Goal: Communication & Community: Answer question/provide support

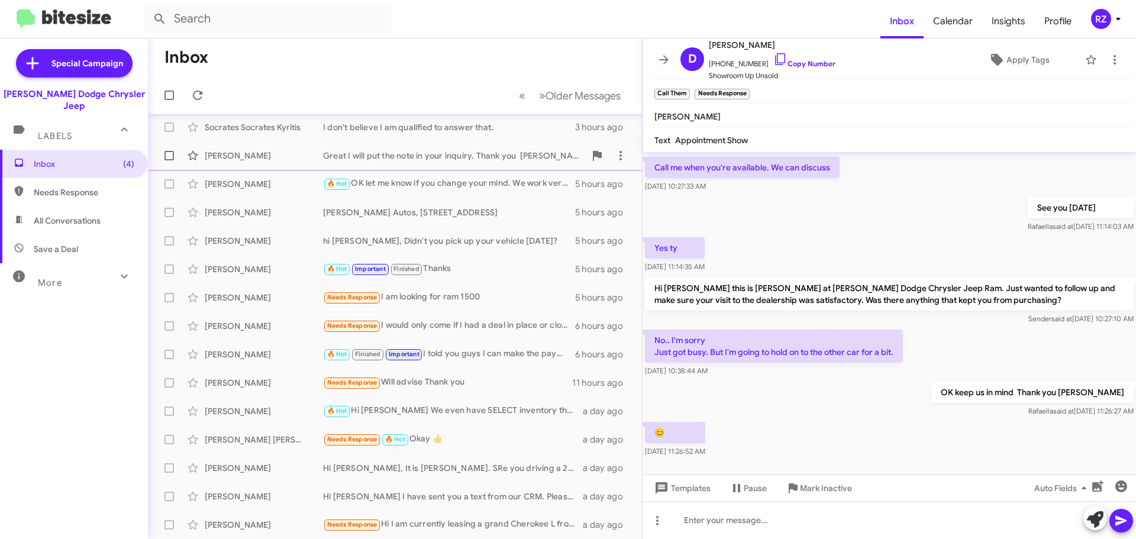
scroll to position [30, 0]
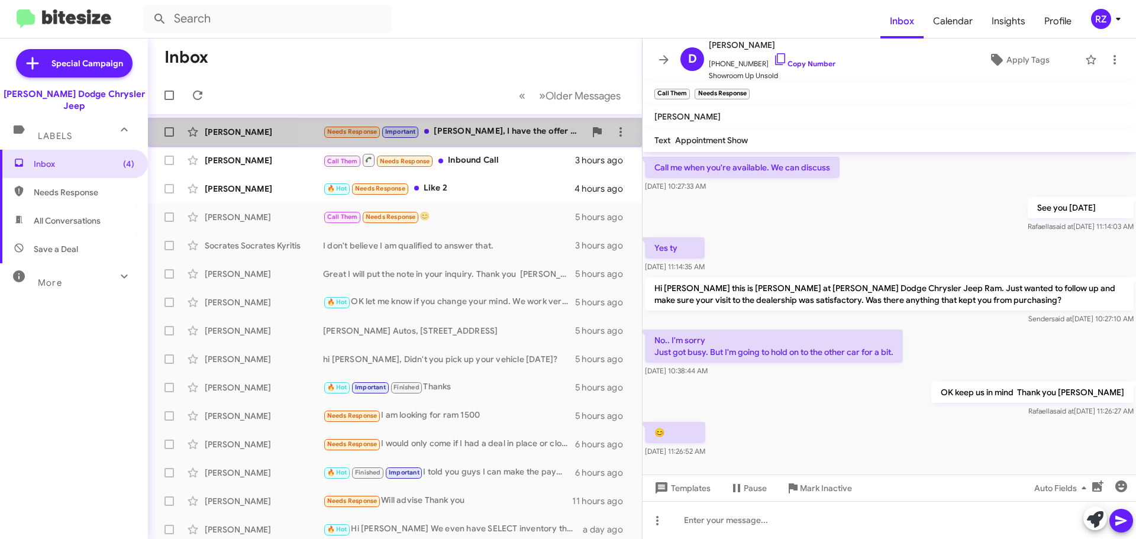
click at [498, 137] on div "Needs Response Important [PERSON_NAME], I have the offer below from another Jee…" at bounding box center [454, 132] width 262 height 14
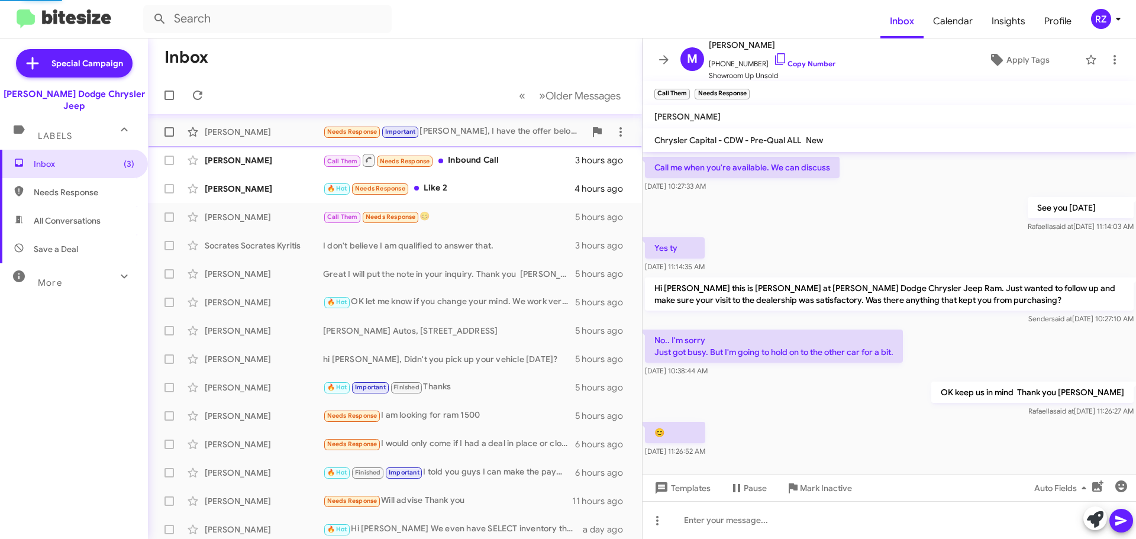
scroll to position [499, 0]
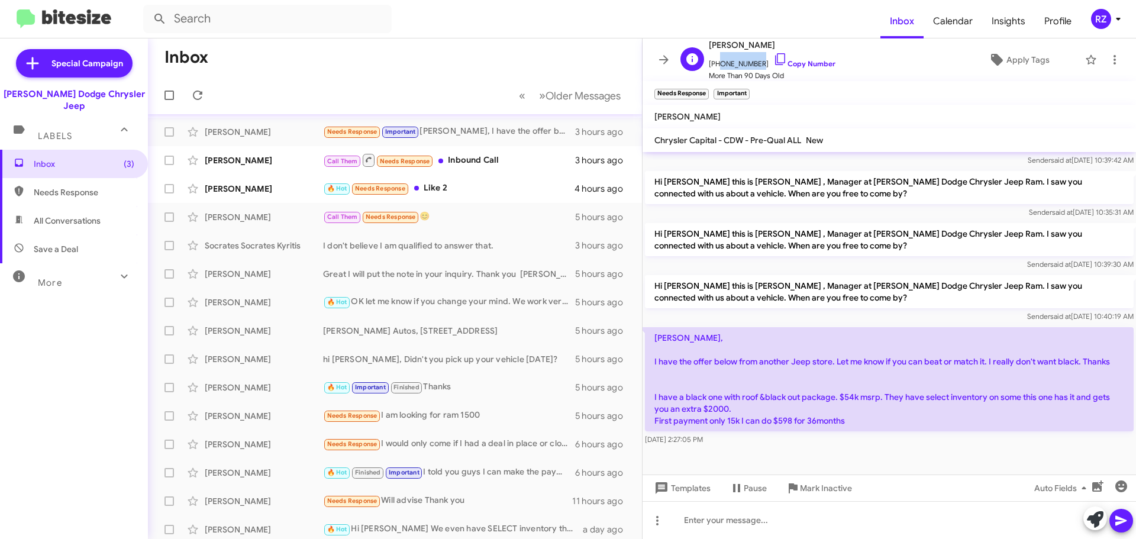
drag, startPoint x: 754, startPoint y: 62, endPoint x: 716, endPoint y: 64, distance: 37.9
click at [716, 64] on span "[PHONE_NUMBER] Copy Number" at bounding box center [772, 61] width 127 height 18
copy span "5704606263"
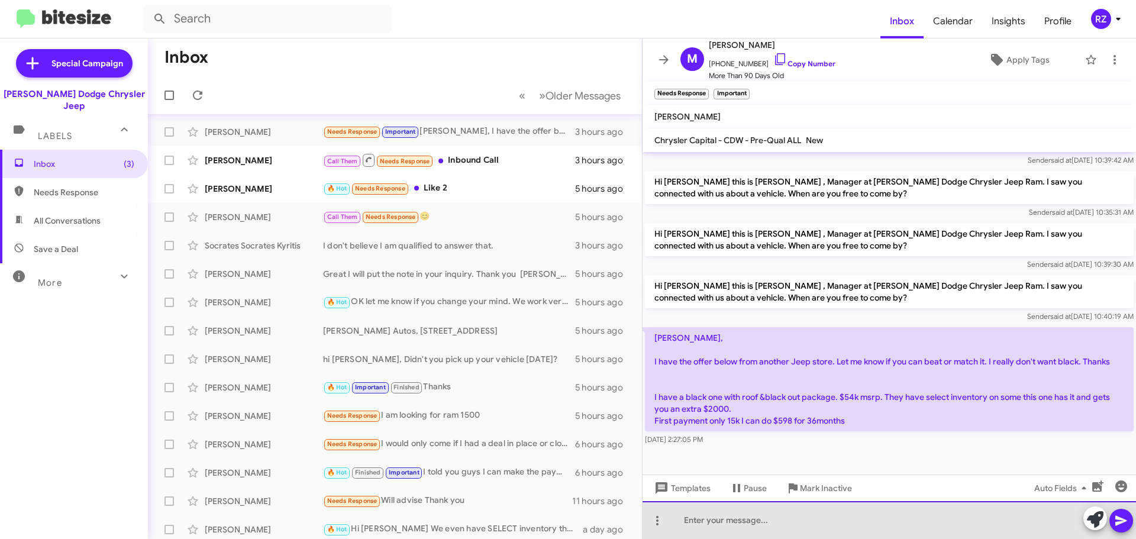
click at [690, 518] on div at bounding box center [888, 520] width 493 height 38
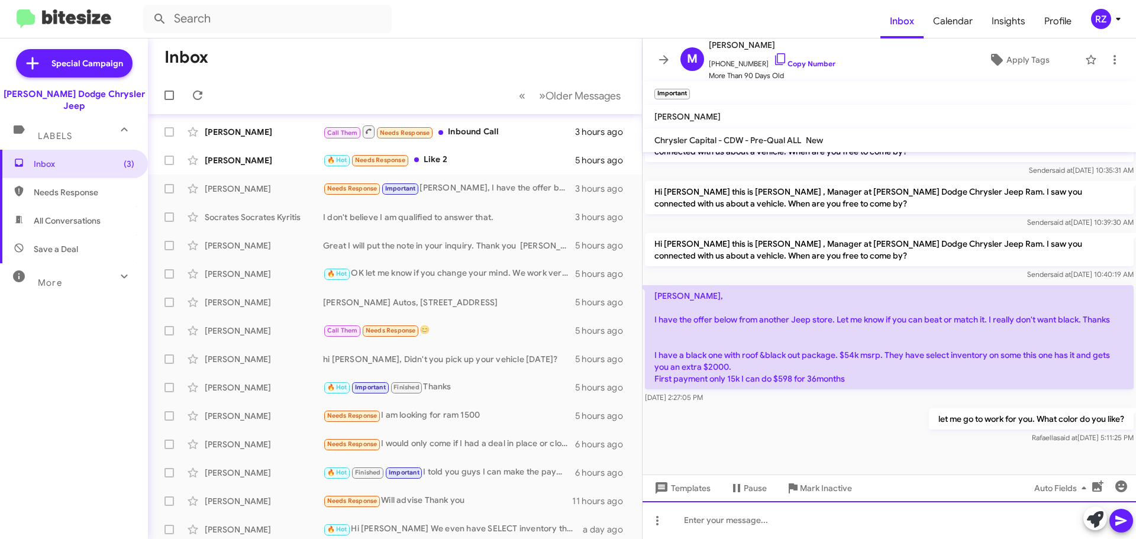
scroll to position [542, 0]
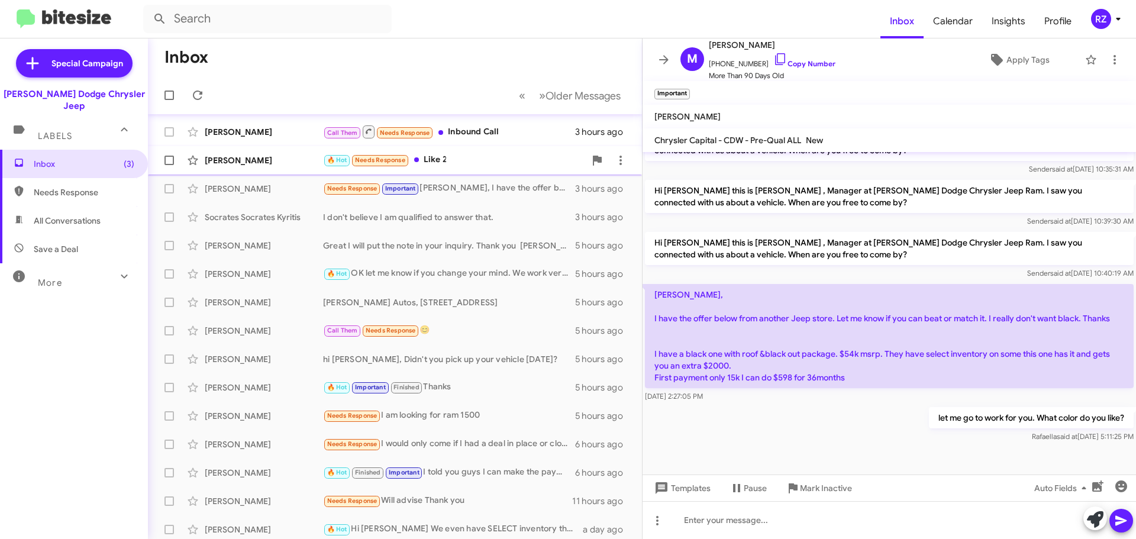
click at [470, 164] on div "🔥 Hot Needs Response Like 2" at bounding box center [454, 160] width 262 height 14
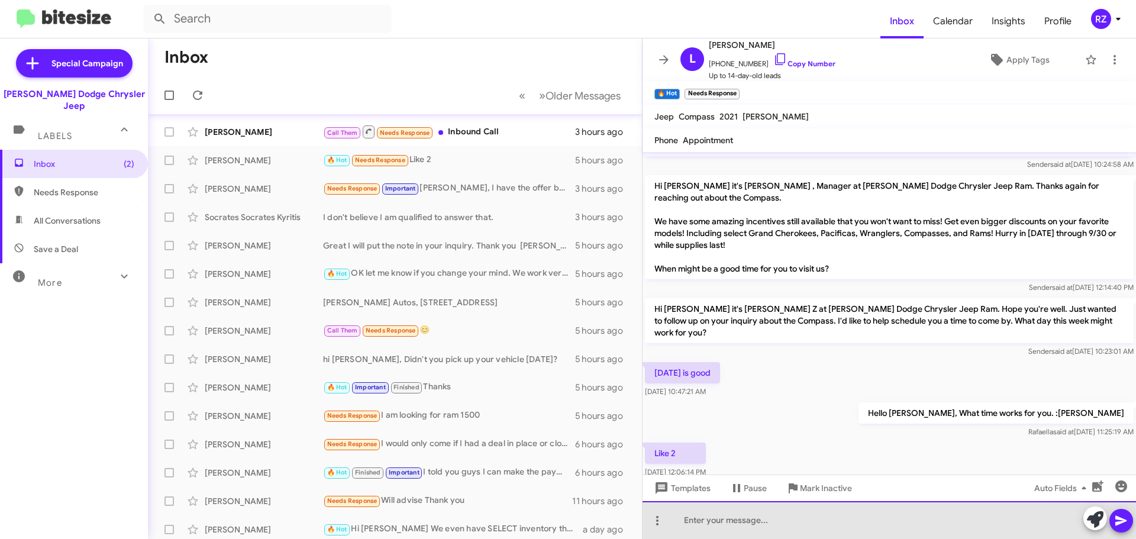
click at [719, 515] on div at bounding box center [888, 520] width 493 height 38
click at [917, 519] on div "[PERSON_NAME] I will book the appointment for you. You can tell mne which two l…" at bounding box center [888, 520] width 493 height 38
click at [1038, 521] on div "[PERSON_NAME] I will book the appointment for you. You can tell me which two la…" at bounding box center [888, 520] width 493 height 38
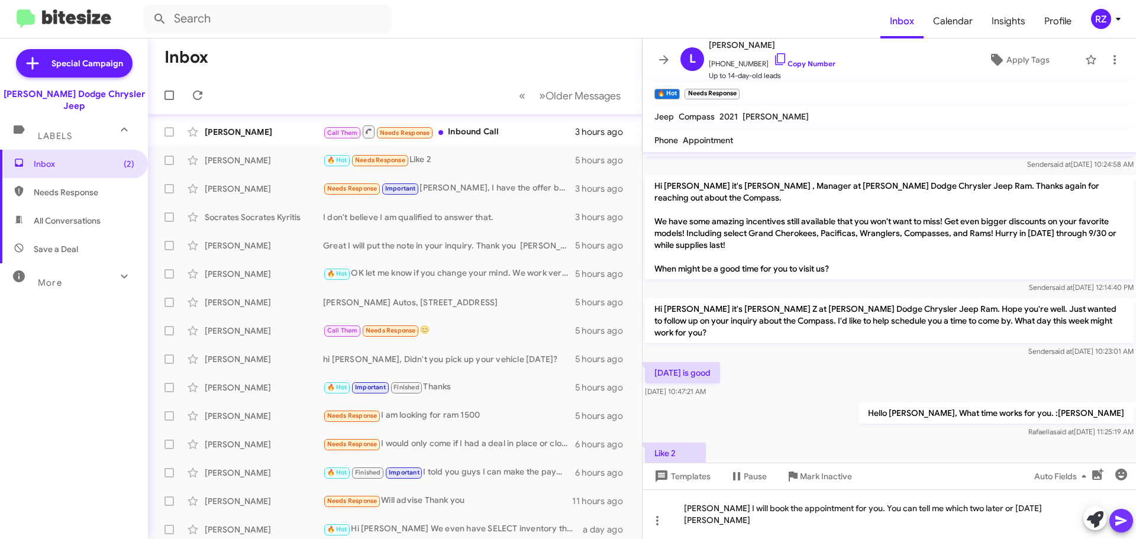
click at [1111, 518] on button at bounding box center [1121, 521] width 24 height 24
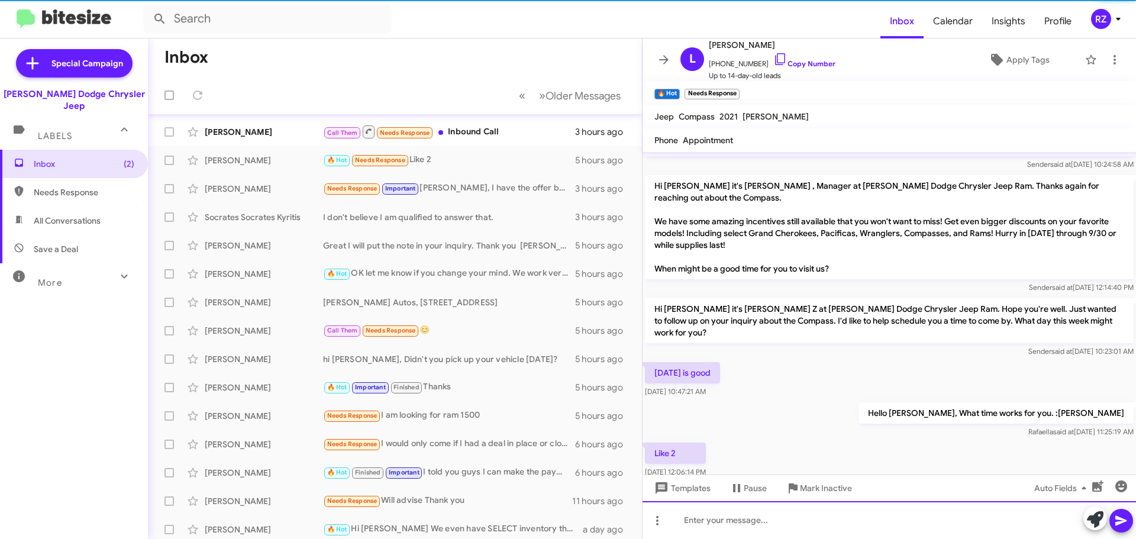
scroll to position [75, 0]
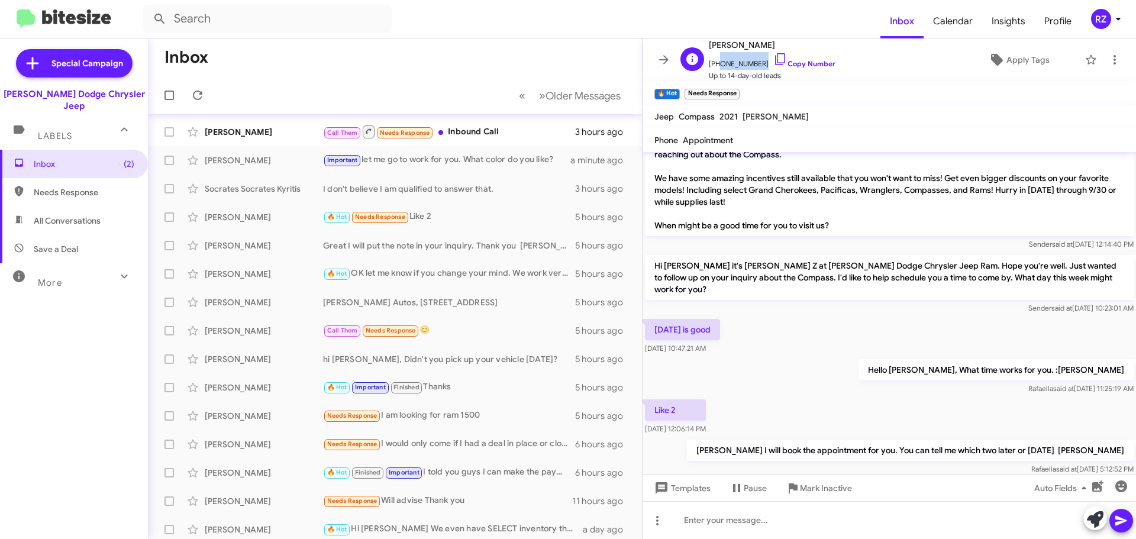
drag, startPoint x: 755, startPoint y: 58, endPoint x: 715, endPoint y: 60, distance: 40.9
click at [715, 60] on span "[PHONE_NUMBER] Copy Number" at bounding box center [772, 61] width 127 height 18
copy span "9292067664"
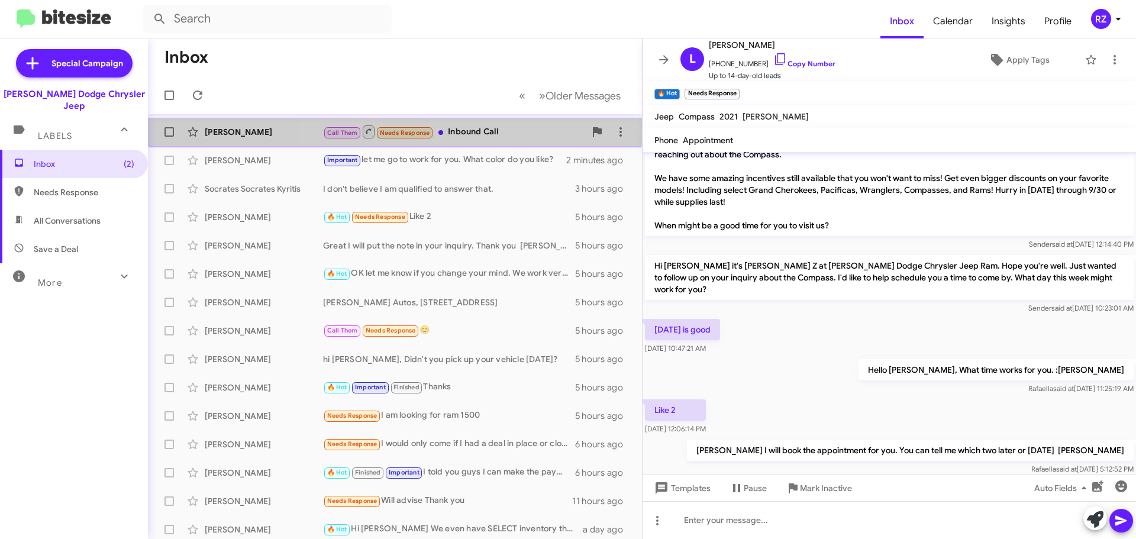
click at [509, 133] on div "Call Them Needs Response Inbound Call" at bounding box center [454, 131] width 262 height 15
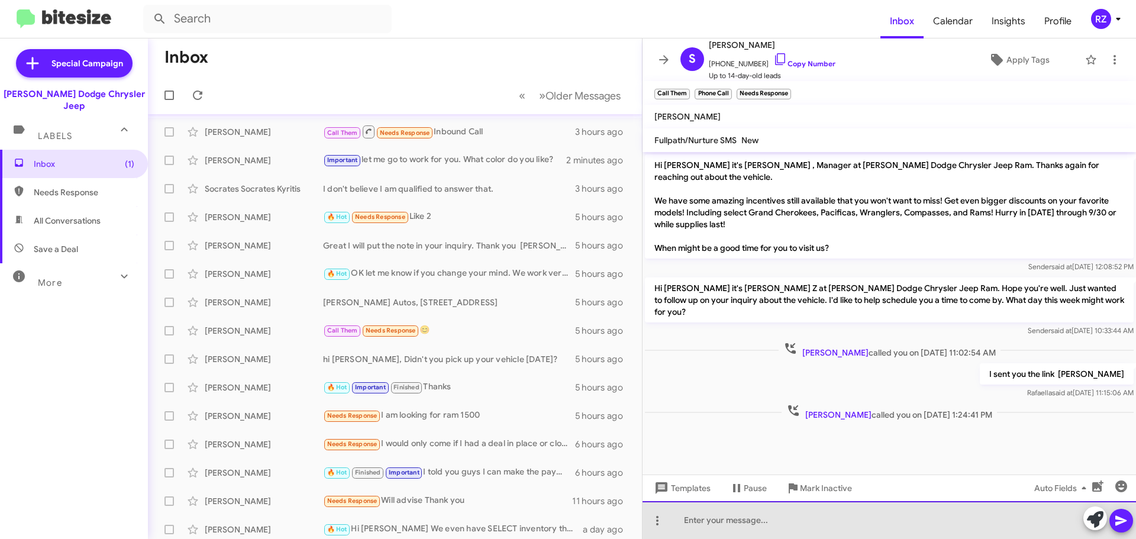
click at [707, 524] on div at bounding box center [888, 520] width 493 height 38
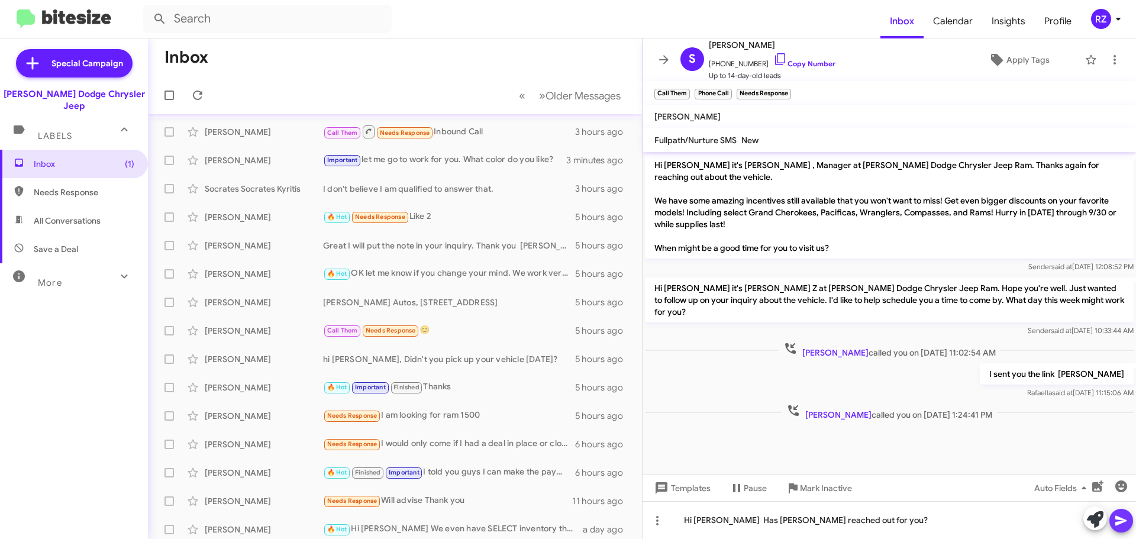
click at [1119, 520] on icon at bounding box center [1121, 520] width 14 height 14
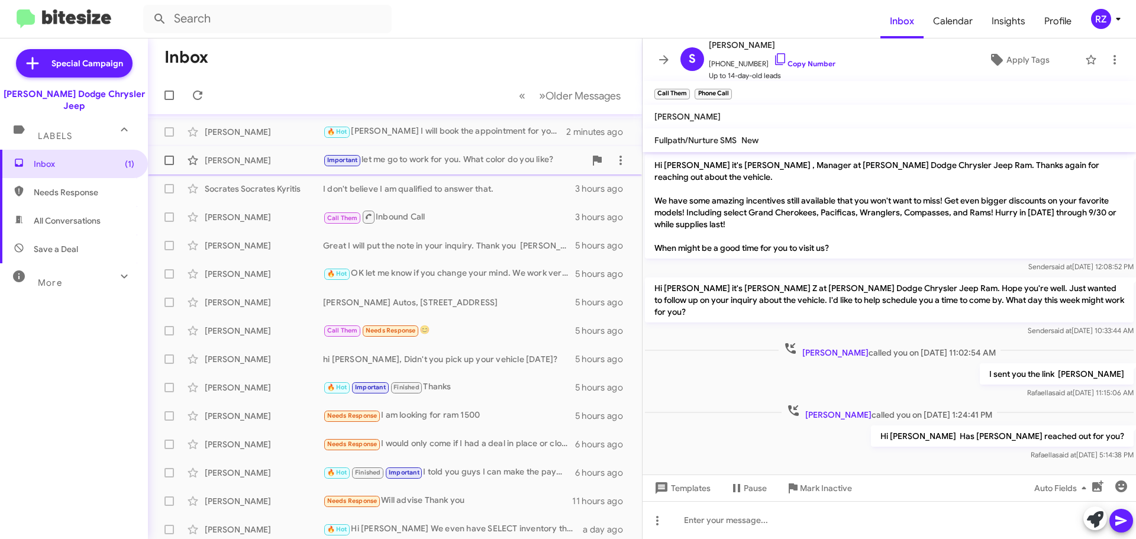
click at [405, 162] on div "Important let me go to work for you. What color do you like?" at bounding box center [454, 160] width 262 height 14
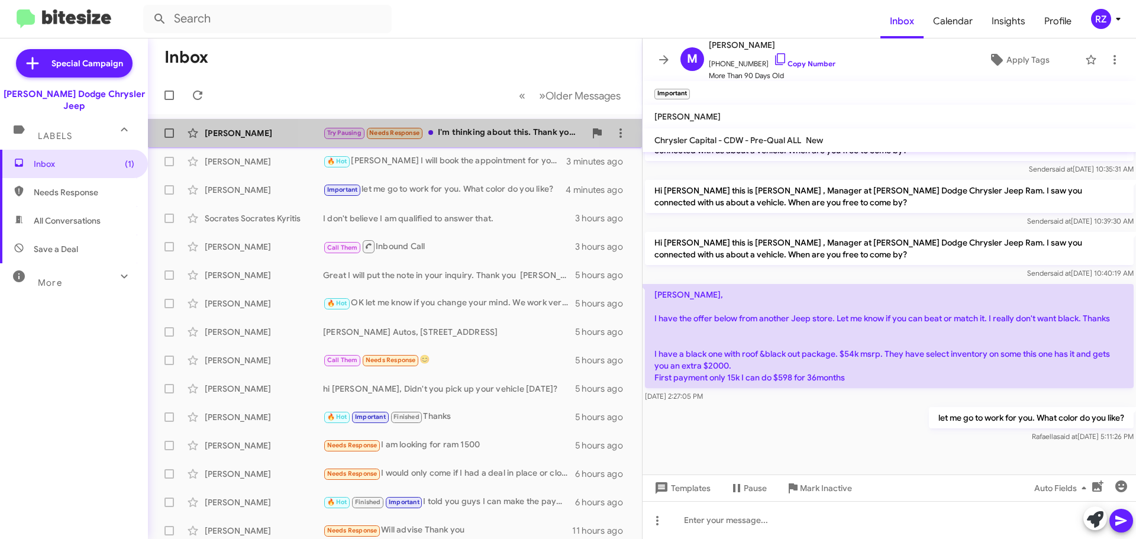
click at [443, 137] on div "Try Pausing Needs Response I'm thinking about this. Thank you I'll let you know" at bounding box center [454, 133] width 262 height 14
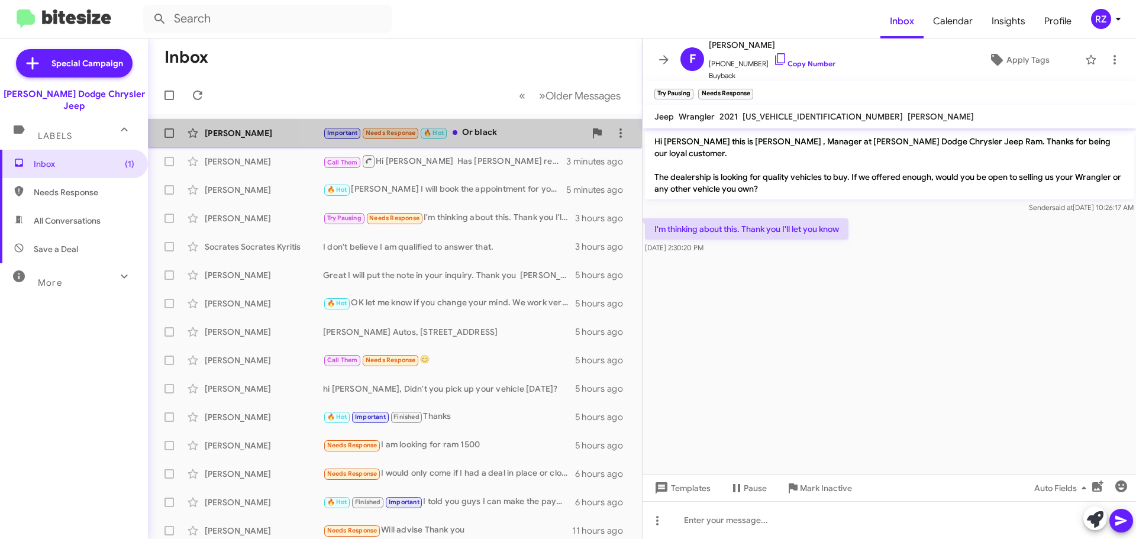
click at [506, 134] on div "Important Needs Response 🔥 Hot Or black" at bounding box center [454, 133] width 262 height 14
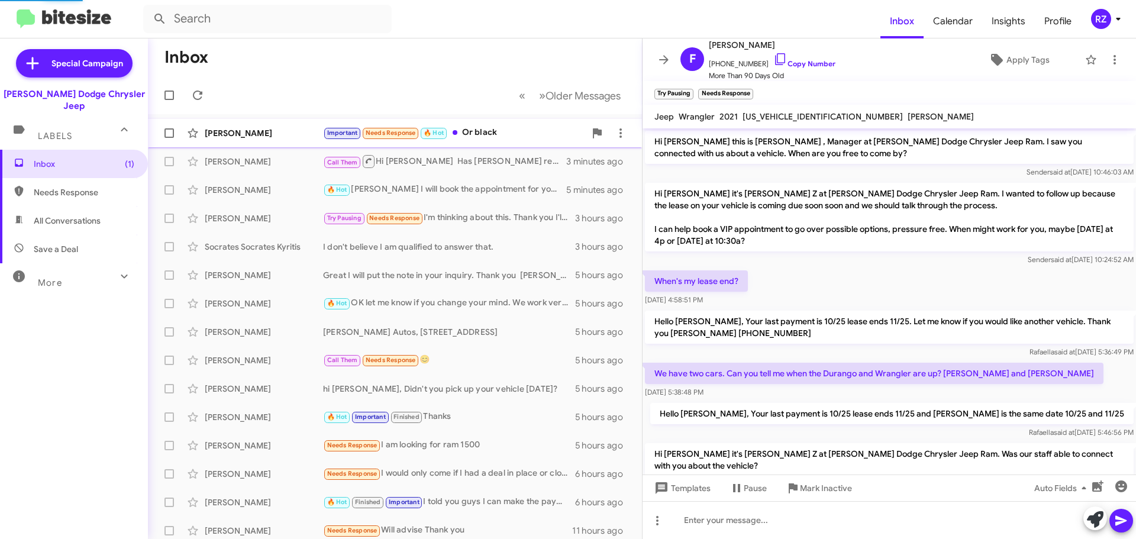
scroll to position [605, 0]
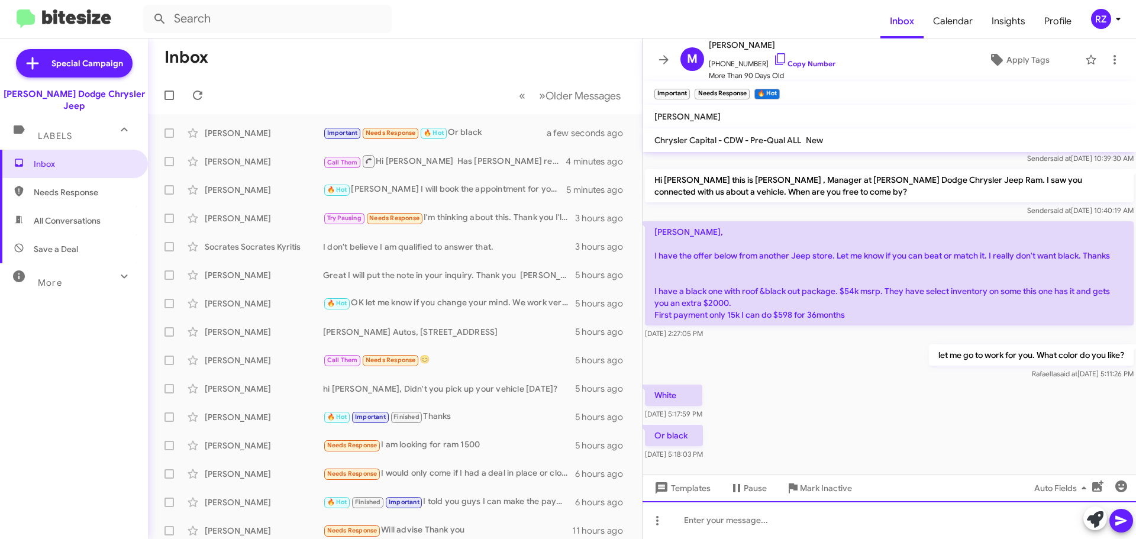
click at [698, 516] on div at bounding box center [888, 520] width 493 height 38
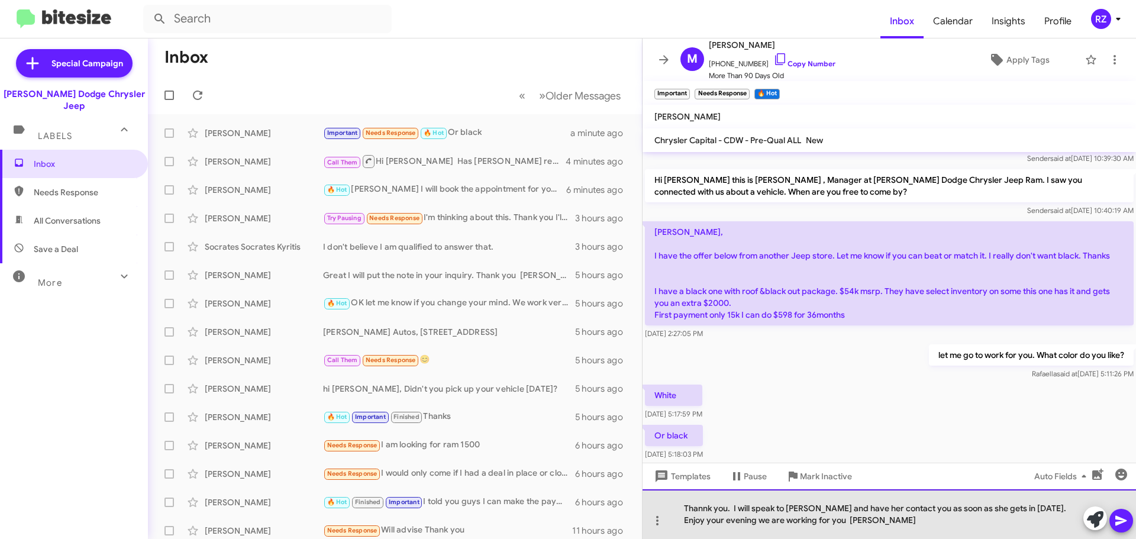
click at [702, 505] on div "Thannk you. I will speak to [PERSON_NAME] and have her contact you as soon as s…" at bounding box center [888, 514] width 493 height 50
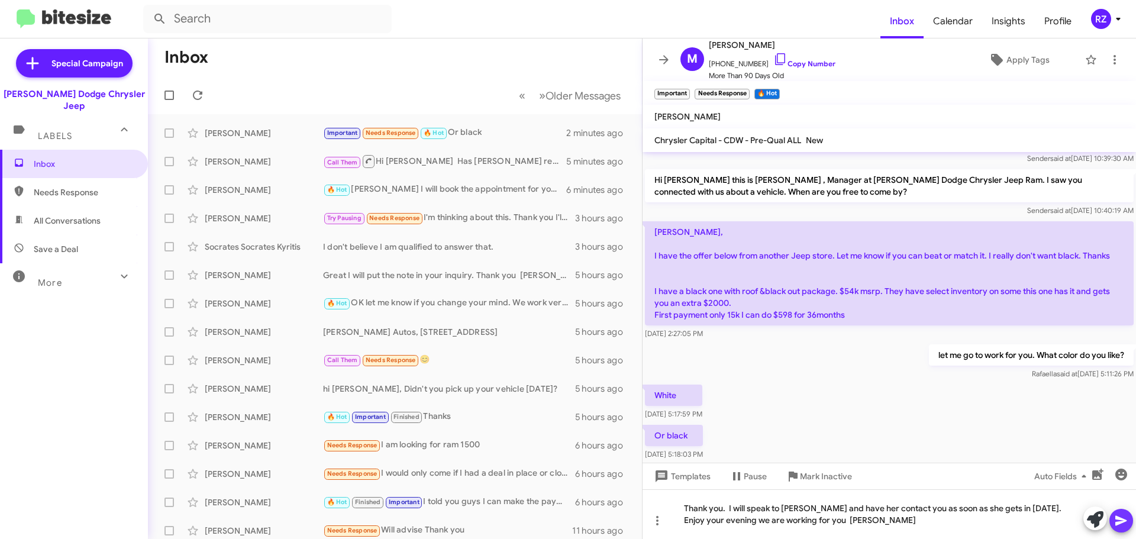
click at [1117, 521] on icon at bounding box center [1121, 520] width 14 height 14
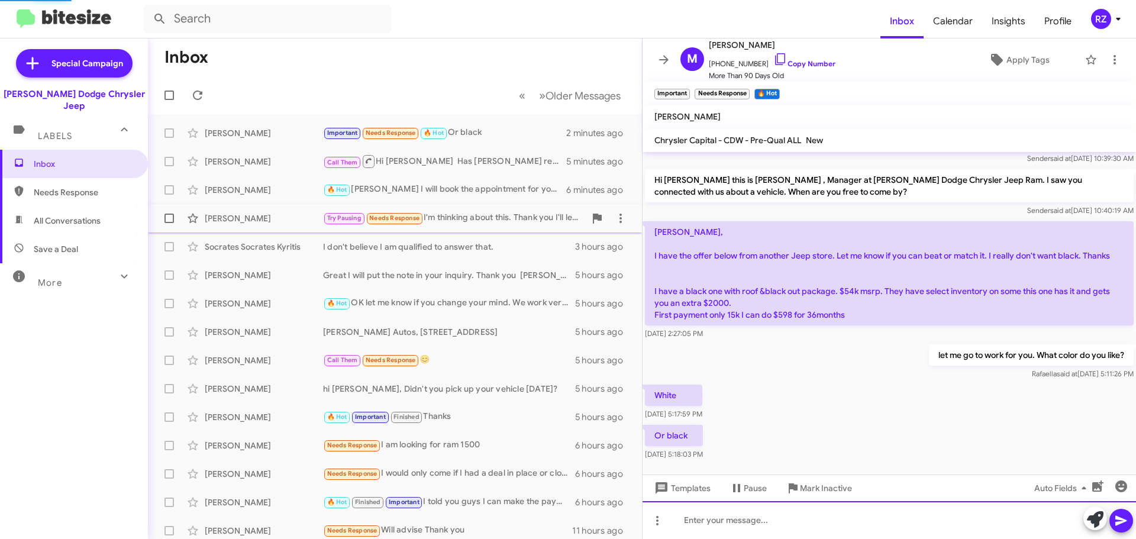
scroll to position [0, 0]
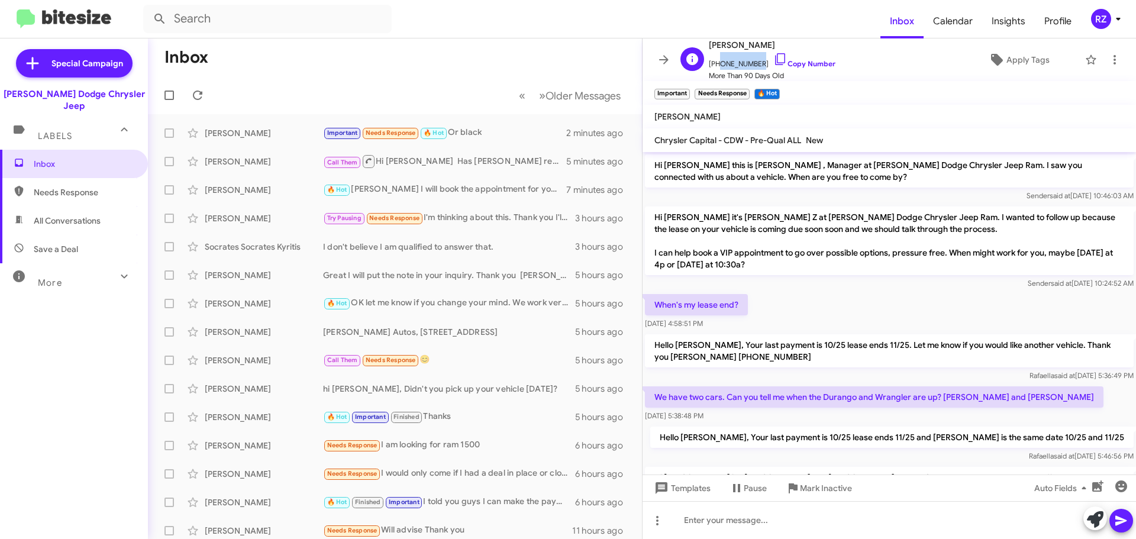
drag, startPoint x: 755, startPoint y: 63, endPoint x: 717, endPoint y: 64, distance: 37.9
click at [717, 64] on span "[PHONE_NUMBER] Copy Number" at bounding box center [772, 61] width 127 height 18
copy span "5704606263"
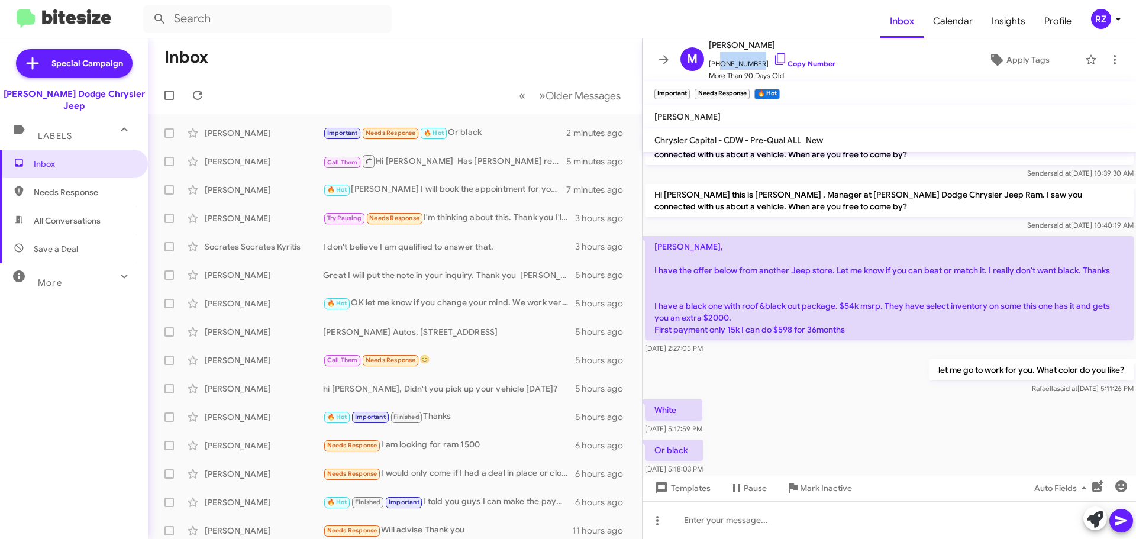
scroll to position [592, 0]
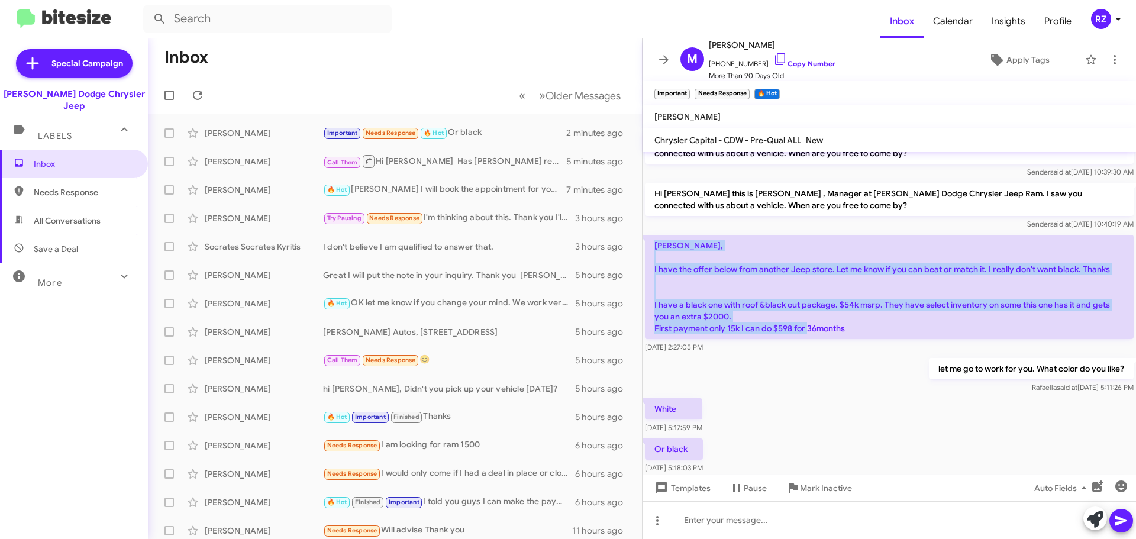
drag, startPoint x: 859, startPoint y: 316, endPoint x: 655, endPoint y: 230, distance: 222.1
click at [655, 235] on p "[PERSON_NAME], I have the offer below from another Jeep store. Let me know if y…" at bounding box center [889, 287] width 489 height 104
copy p "[PERSON_NAME], I have the offer below from another Jeep store. Let me know if y…"
